Goal: Information Seeking & Learning: Learn about a topic

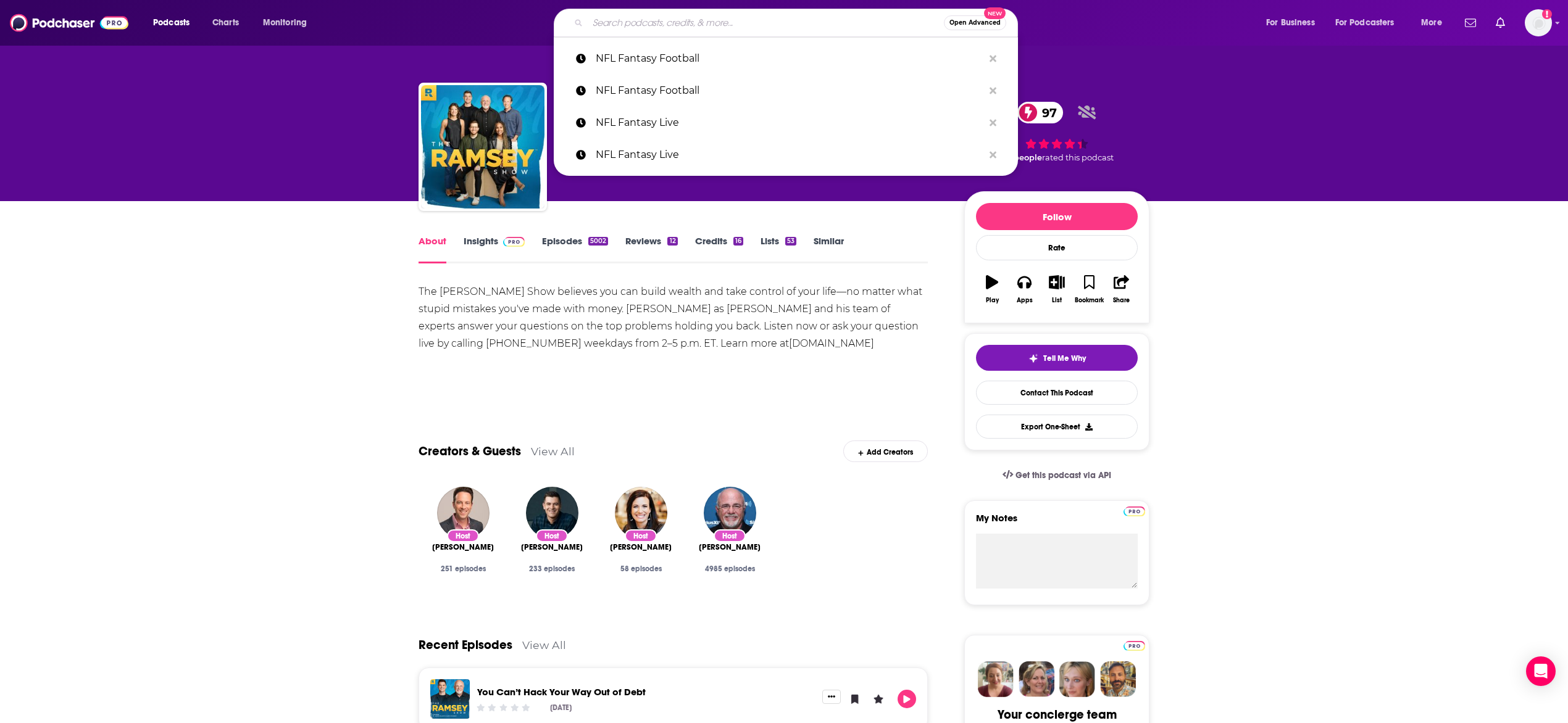
click at [631, 18] on input "Search podcasts, credits, & more..." at bounding box center [766, 23] width 356 height 20
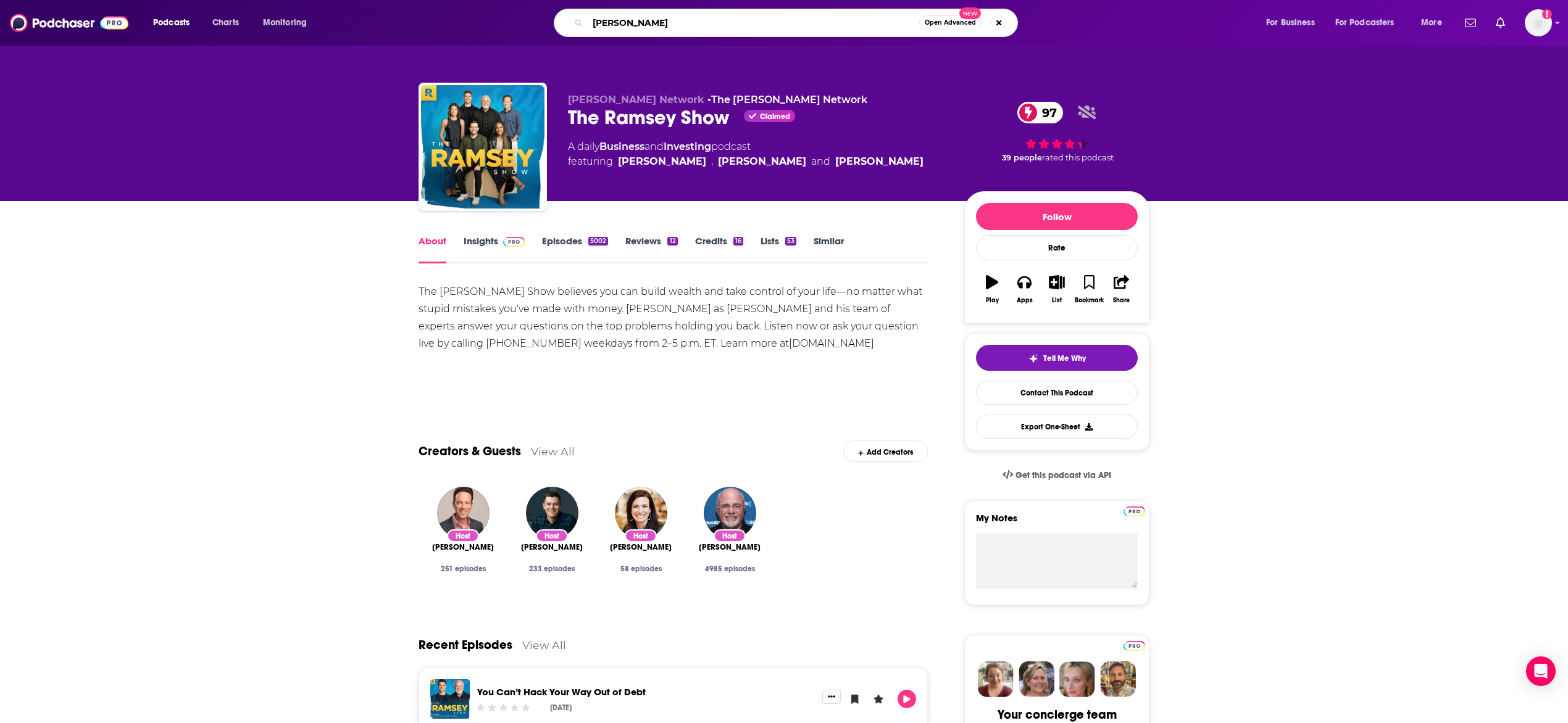
type input "[PERSON_NAME]"
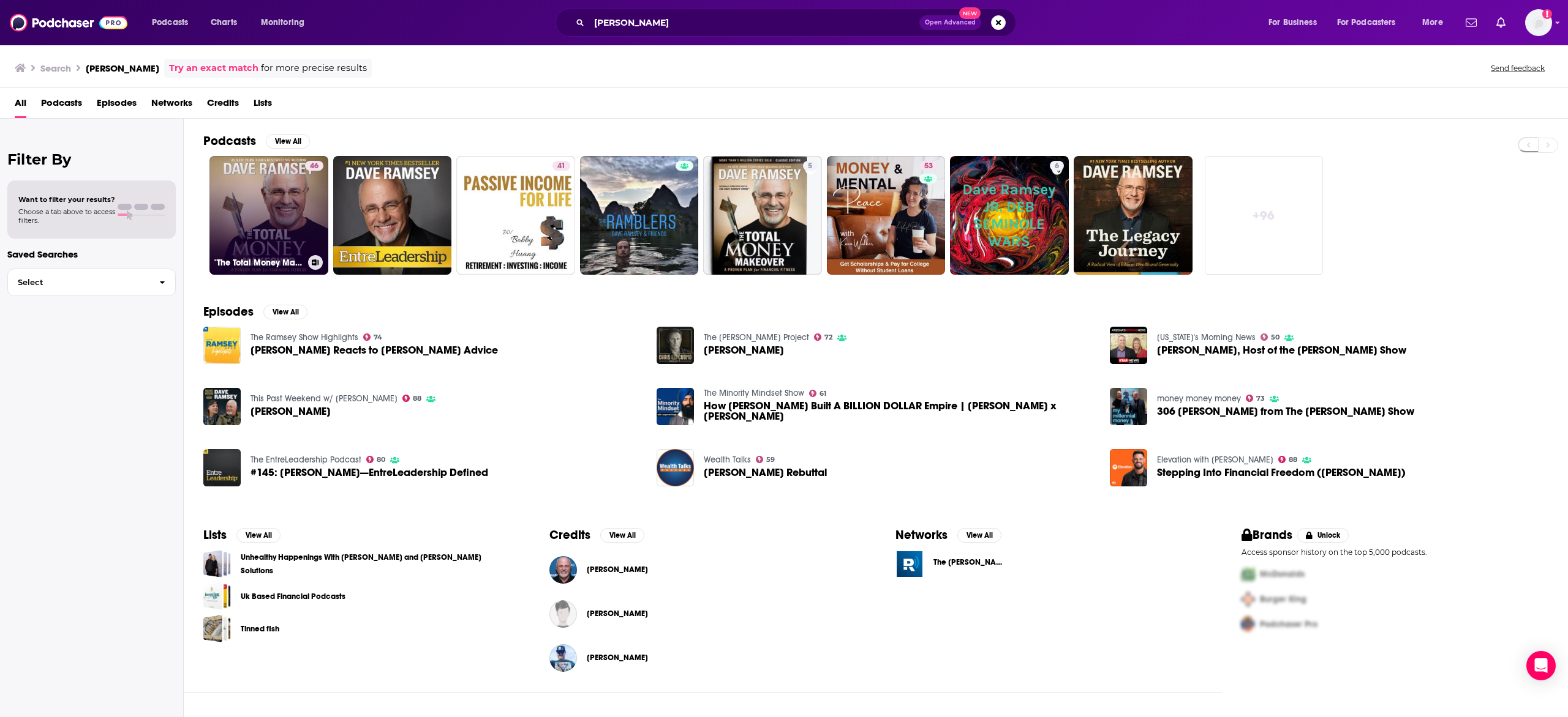
click at [293, 210] on link "46 "The Total Money Makeover" by [PERSON_NAME]" at bounding box center [268, 215] width 119 height 119
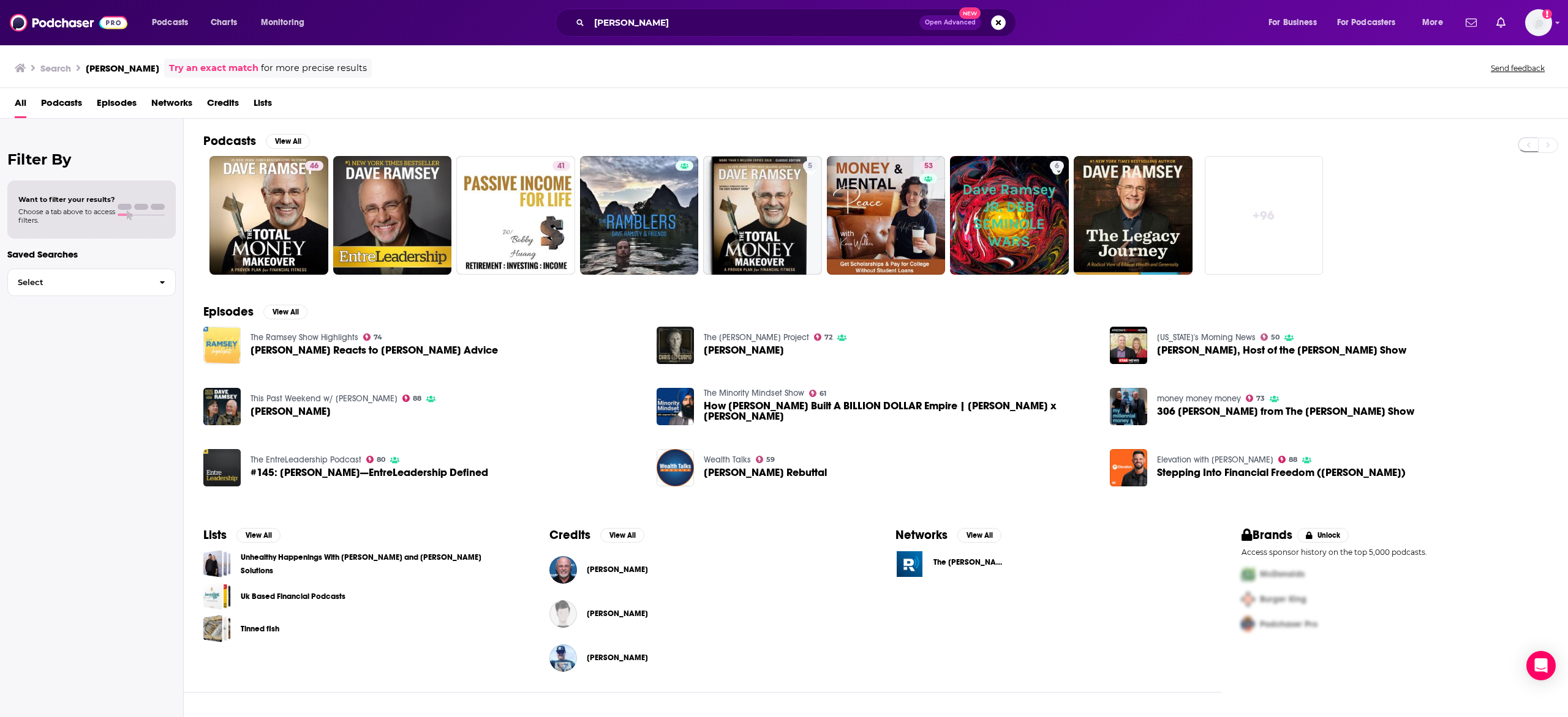
click at [218, 350] on img "Dave Ramsey Reacts to Dave Ramsey’s Advice" at bounding box center [222, 345] width 37 height 37
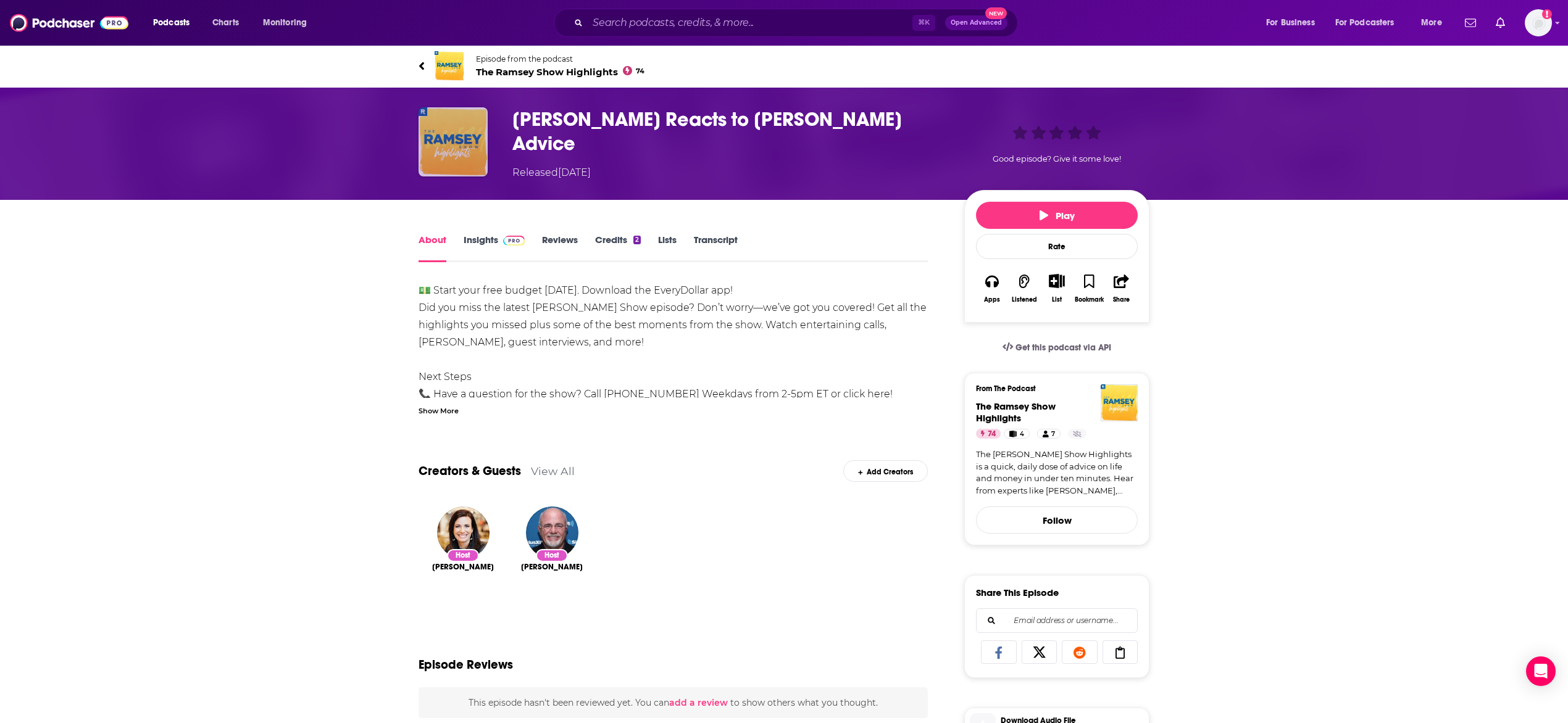
click at [462, 132] on img "Dave Ramsey Reacts to Dave Ramsey’s Advice" at bounding box center [453, 142] width 69 height 69
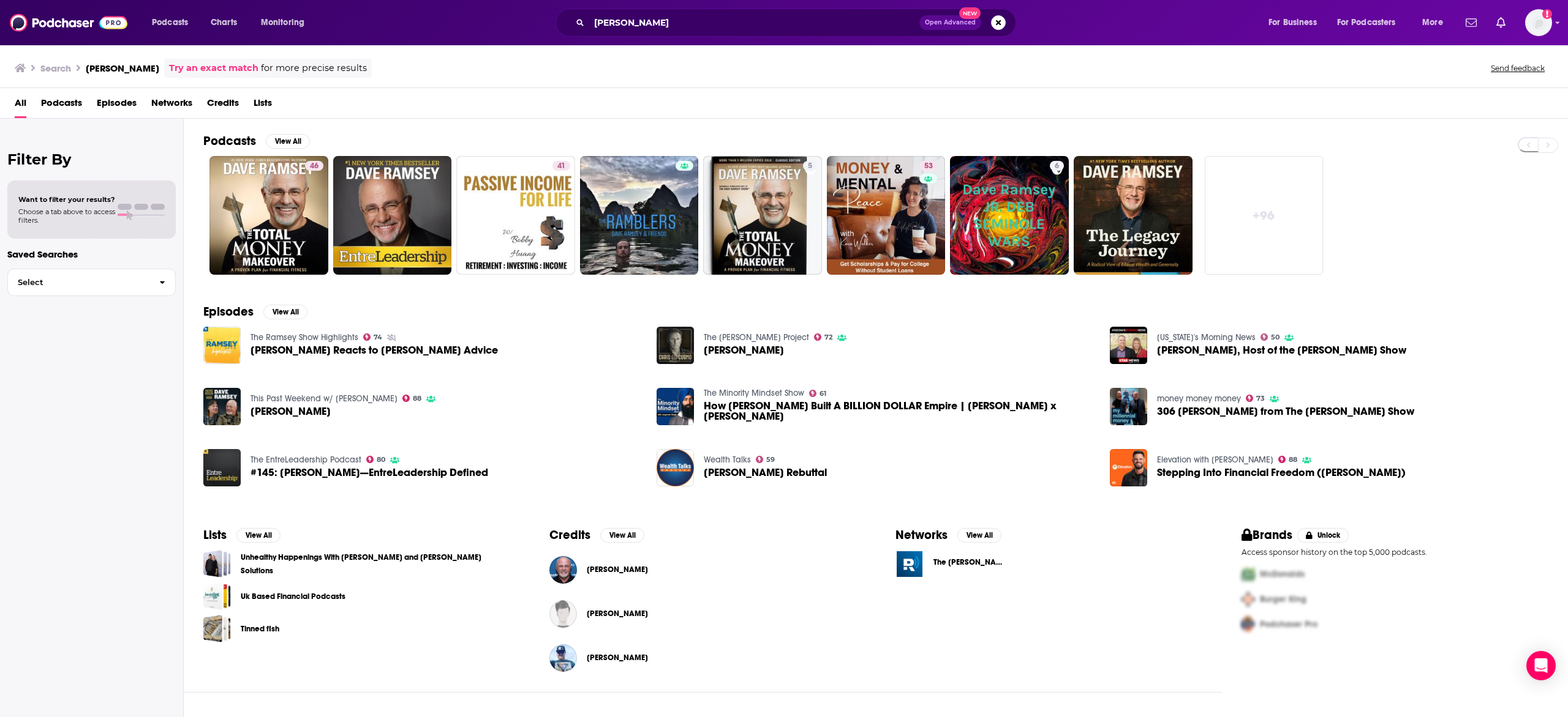
click at [73, 100] on span "Podcasts" at bounding box center [61, 106] width 41 height 25
